Goal: Task Accomplishment & Management: Manage account settings

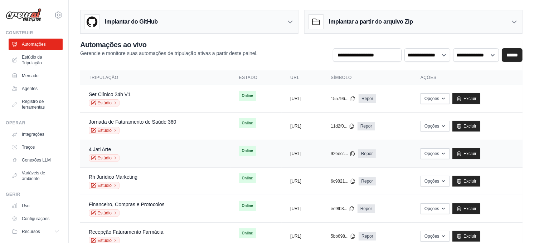
click at [239, 152] on span "Online" at bounding box center [247, 151] width 17 height 10
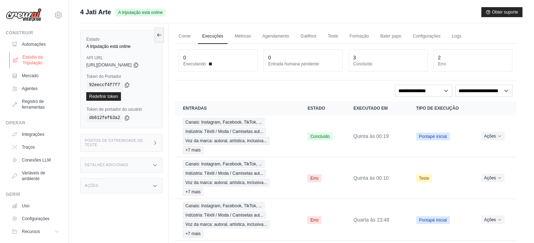
click at [30, 57] on font "Estúdio da Tripulação" at bounding box center [42, 59] width 38 height 11
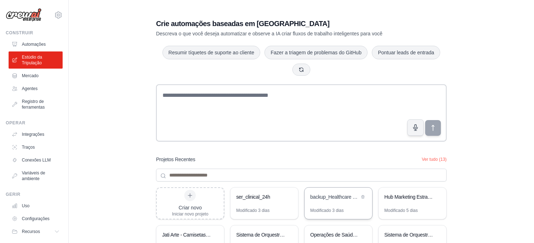
scroll to position [77, 0]
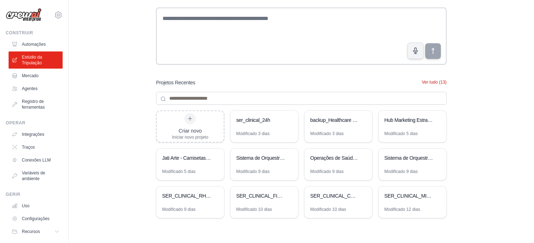
click at [429, 81] on button "Ver tudo (13)" at bounding box center [434, 82] width 25 height 6
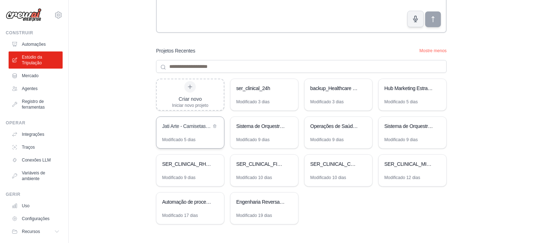
click at [180, 127] on div "Jati Arte - Camisetas Q4/2025 [JSON Otimizado]" at bounding box center [186, 126] width 49 height 7
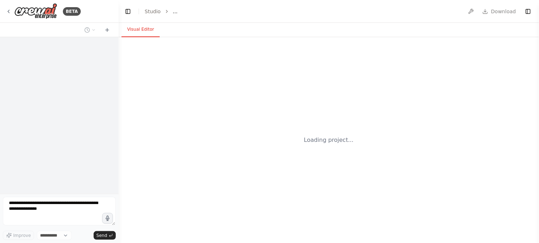
select select "****"
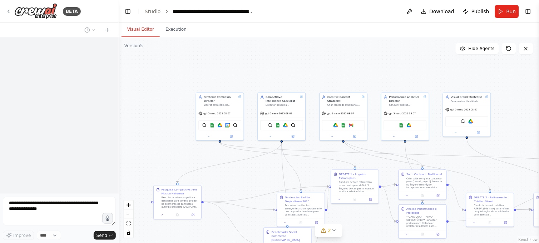
click at [240, 131] on div ".deletable-edge-delete-btn { width: 20px; height: 20px; border: 0px solid #ffff…" at bounding box center [329, 140] width 421 height 206
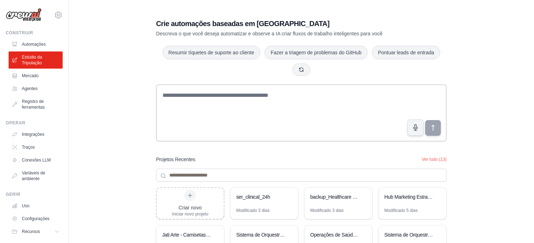
scroll to position [77, 0]
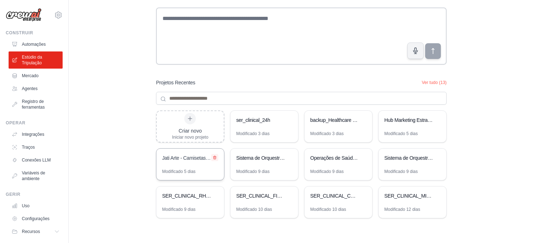
click at [213, 158] on icon at bounding box center [214, 158] width 4 height 4
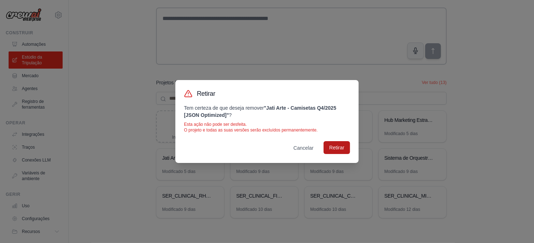
click at [342, 147] on button "Retirar" at bounding box center [336, 147] width 26 height 13
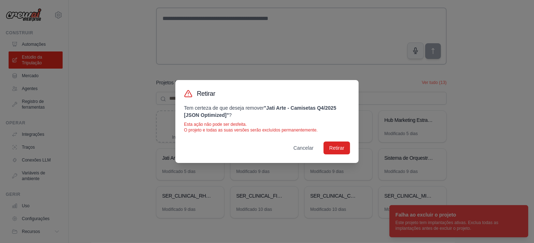
drag, startPoint x: 517, startPoint y: 230, endPoint x: 462, endPoint y: 202, distance: 61.6
click at [517, 229] on div "Retirar Tem certeza de que deseja remover "Jati Arte - Camisetas Q4/2025 [JSON …" at bounding box center [267, 121] width 534 height 243
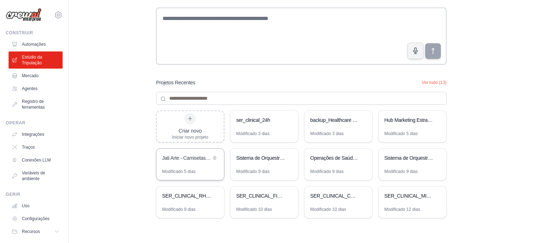
click at [187, 162] on div "Jati Arte - Camisetas Q4/2025 [JSON Otimizado]" at bounding box center [186, 158] width 49 height 9
click at [25, 42] on font "Automações" at bounding box center [35, 44] width 24 height 6
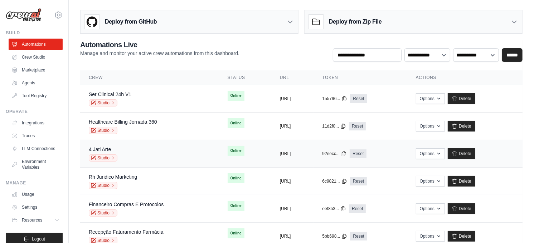
click at [227, 148] on span "Online" at bounding box center [235, 151] width 17 height 10
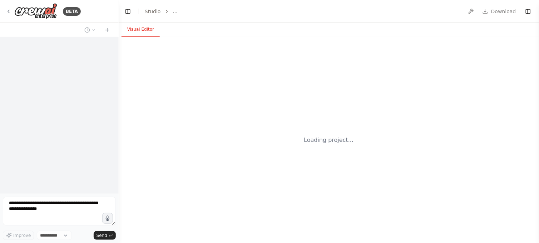
select select "****"
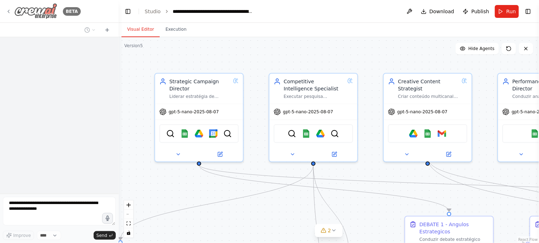
click at [8, 13] on icon at bounding box center [9, 12] width 6 height 6
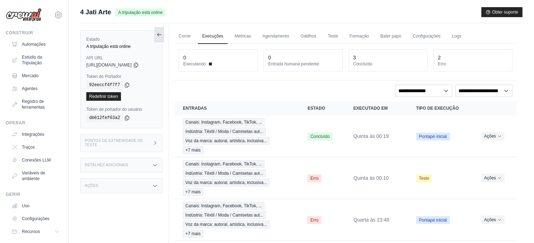
click at [161, 34] on icon at bounding box center [159, 35] width 6 height 6
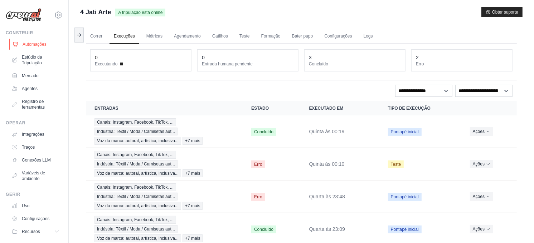
click at [27, 42] on font "Automações" at bounding box center [35, 44] width 24 height 6
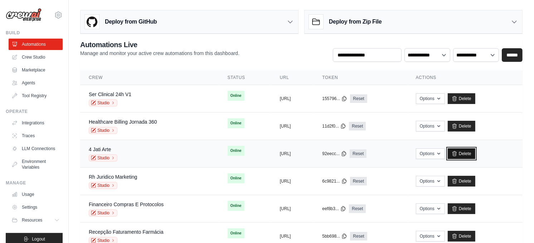
click at [475, 151] on link "Delete" at bounding box center [461, 153] width 28 height 11
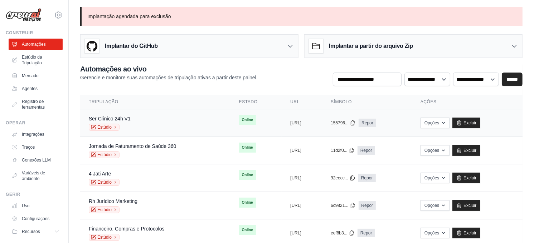
scroll to position [74, 0]
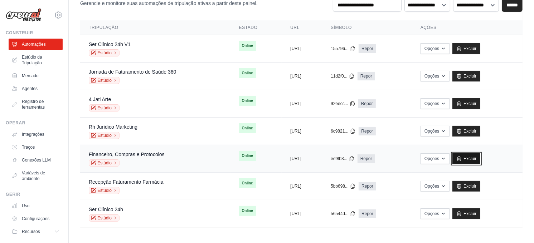
click at [476, 157] on font "Excluir" at bounding box center [469, 159] width 13 height 6
click at [476, 188] on font "Excluir" at bounding box center [469, 186] width 13 height 6
click at [476, 213] on font "Excluir" at bounding box center [469, 214] width 13 height 6
click at [476, 215] on font "Excluir" at bounding box center [469, 214] width 13 height 6
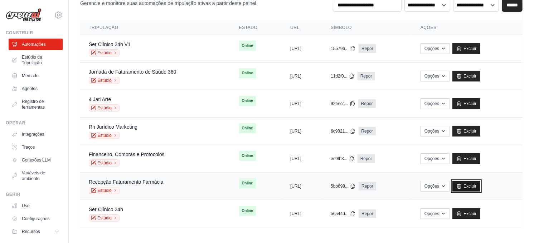
click at [476, 188] on font "Excluir" at bounding box center [469, 186] width 13 height 6
click at [476, 187] on font "Excluir" at bounding box center [469, 186] width 13 height 6
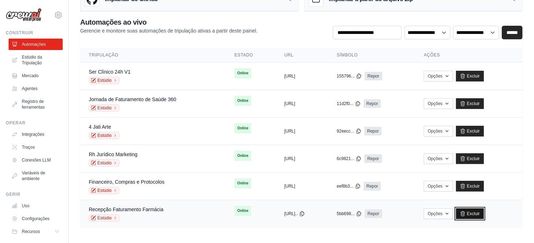
click at [480, 213] on font "Excluir" at bounding box center [473, 214] width 13 height 6
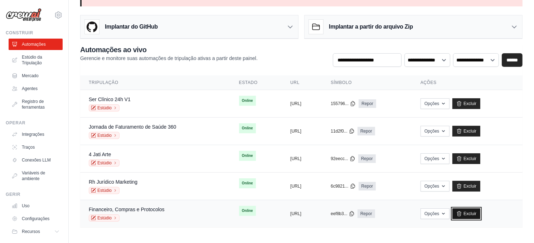
click at [476, 216] on font "Excluir" at bounding box center [469, 214] width 13 height 6
click at [476, 187] on font "Excluir" at bounding box center [469, 186] width 13 height 6
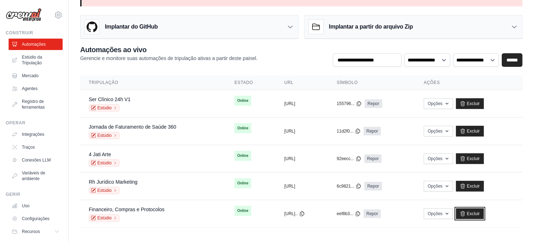
click at [480, 213] on font "Excluir" at bounding box center [473, 214] width 13 height 6
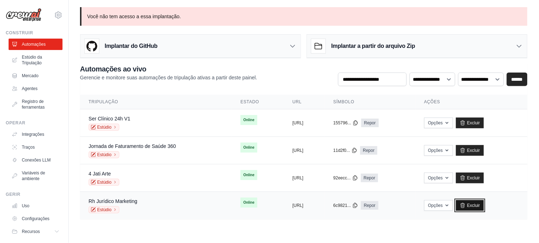
click at [480, 208] on font "Excluir" at bounding box center [473, 206] width 13 height 6
click at [480, 204] on font "Excluir" at bounding box center [473, 206] width 13 height 6
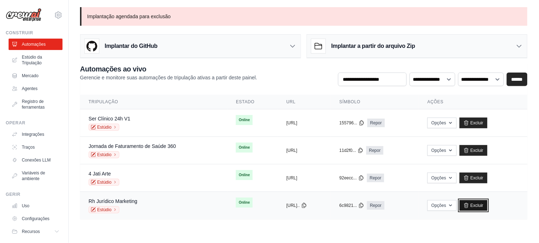
click at [484, 204] on font "Excluir" at bounding box center [477, 206] width 13 height 6
